Goal: Information Seeking & Learning: Learn about a topic

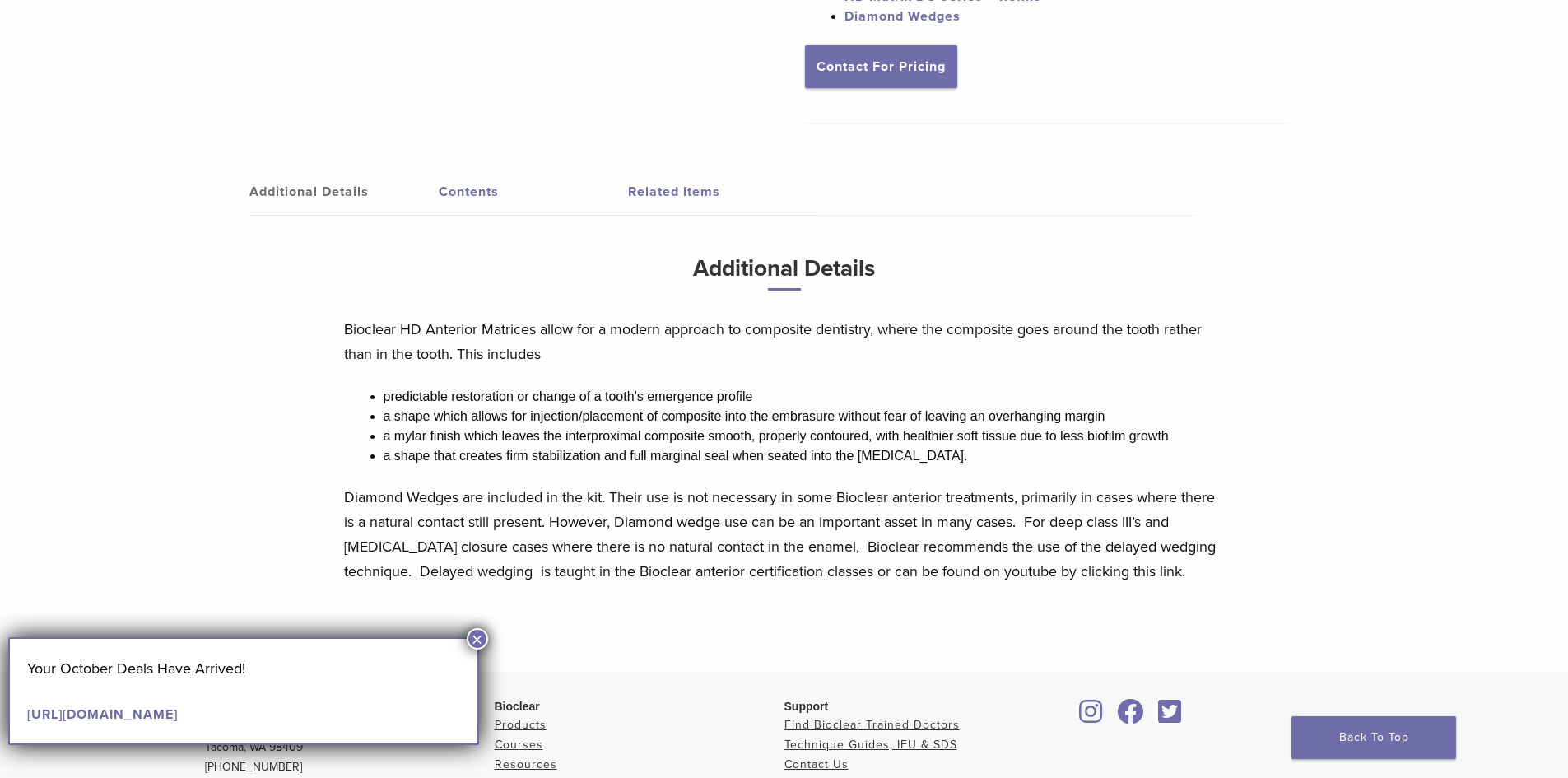
scroll to position [165, 0]
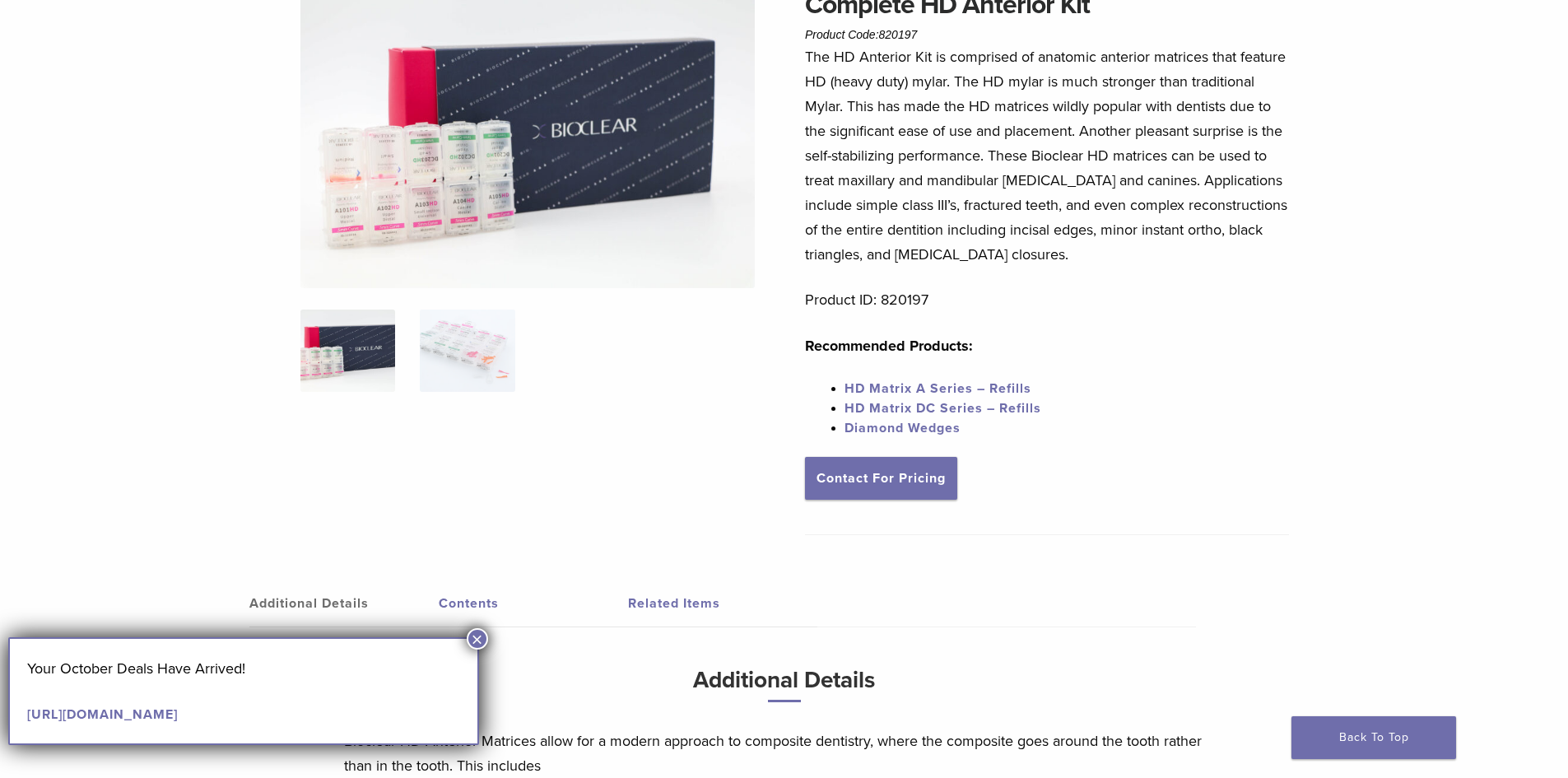
click at [943, 429] on link "Diamond Wedges" at bounding box center [902, 428] width 116 height 17
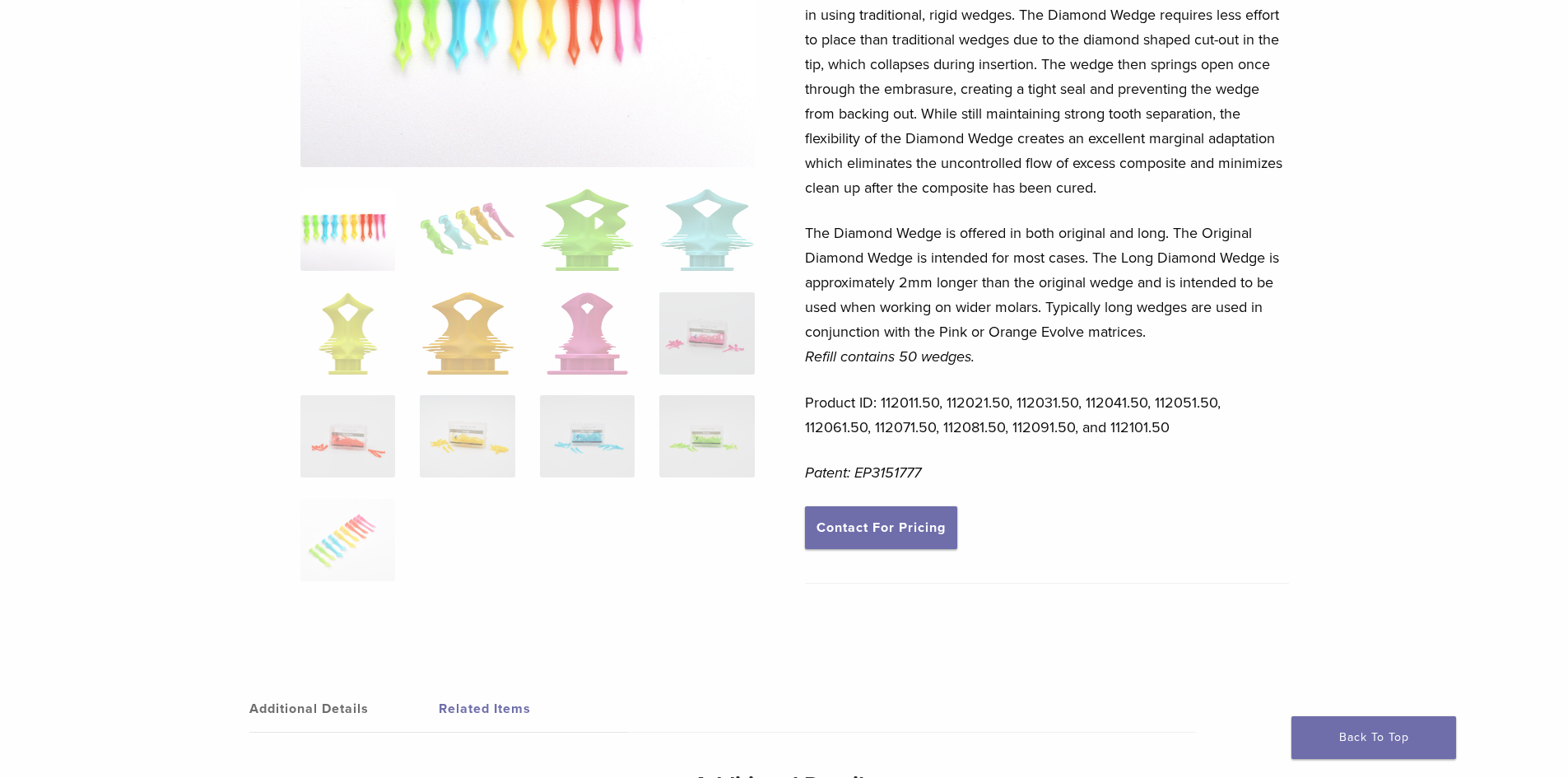
scroll to position [329, 0]
